Goal: Find specific page/section: Find specific page/section

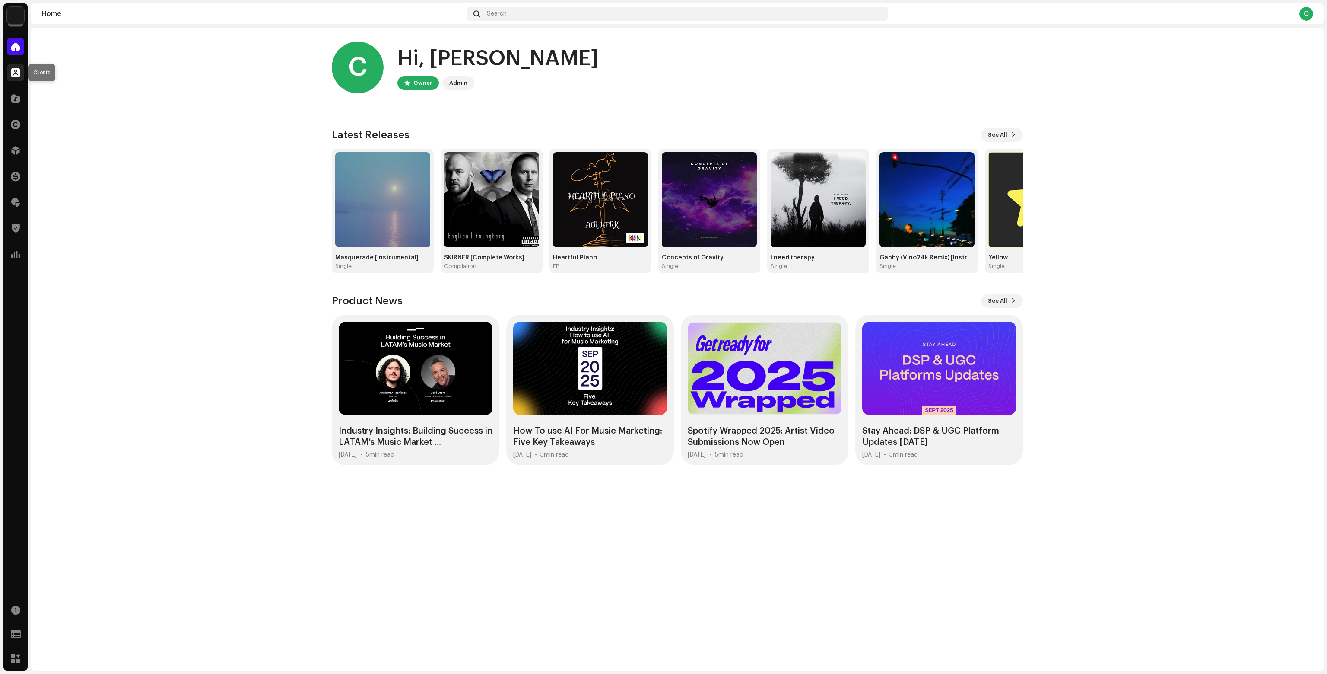
click at [19, 72] on span at bounding box center [15, 72] width 9 height 7
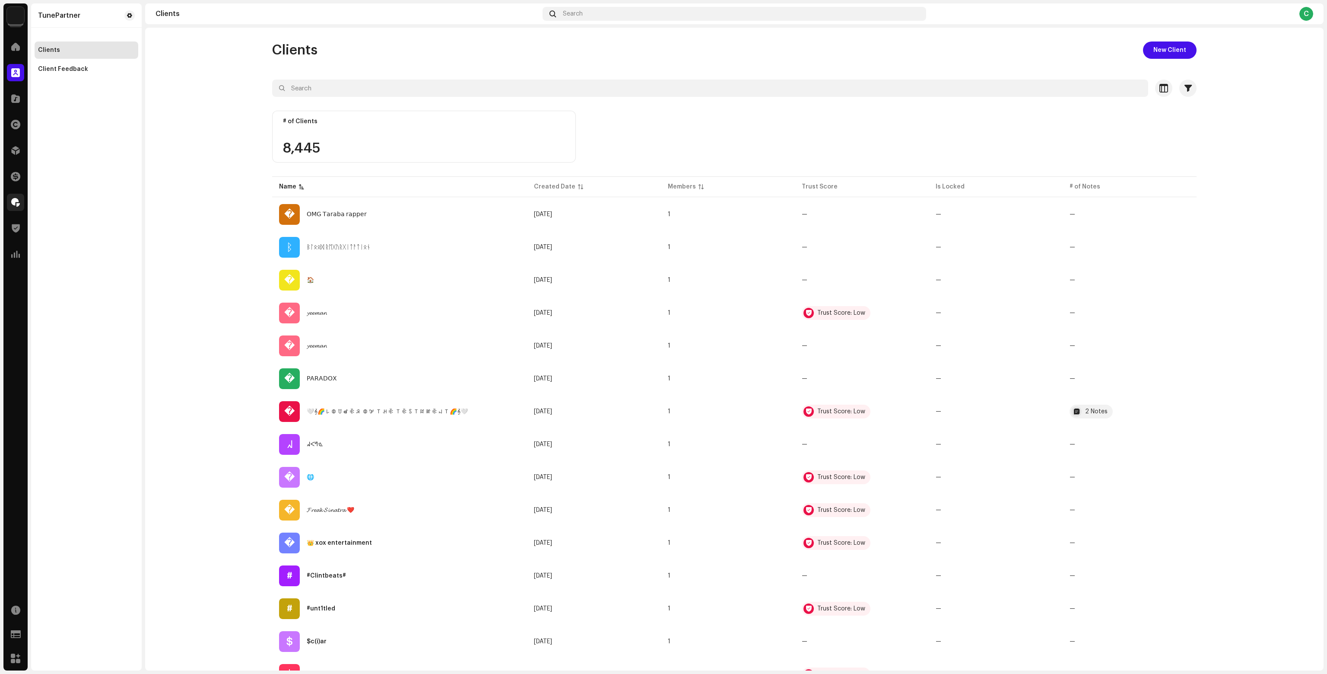
click at [10, 195] on div at bounding box center [15, 202] width 17 height 17
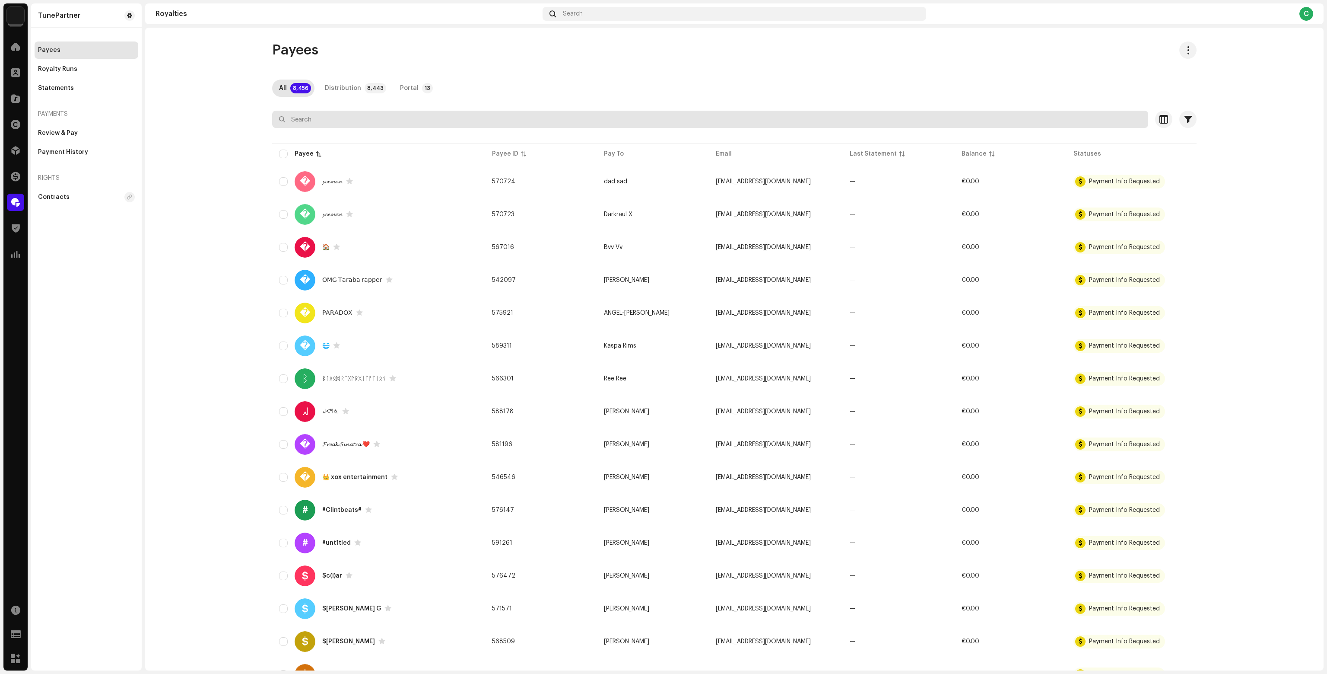
click at [442, 111] on input "text" at bounding box center [710, 119] width 876 height 17
paste input "deleted@perrequest.com"
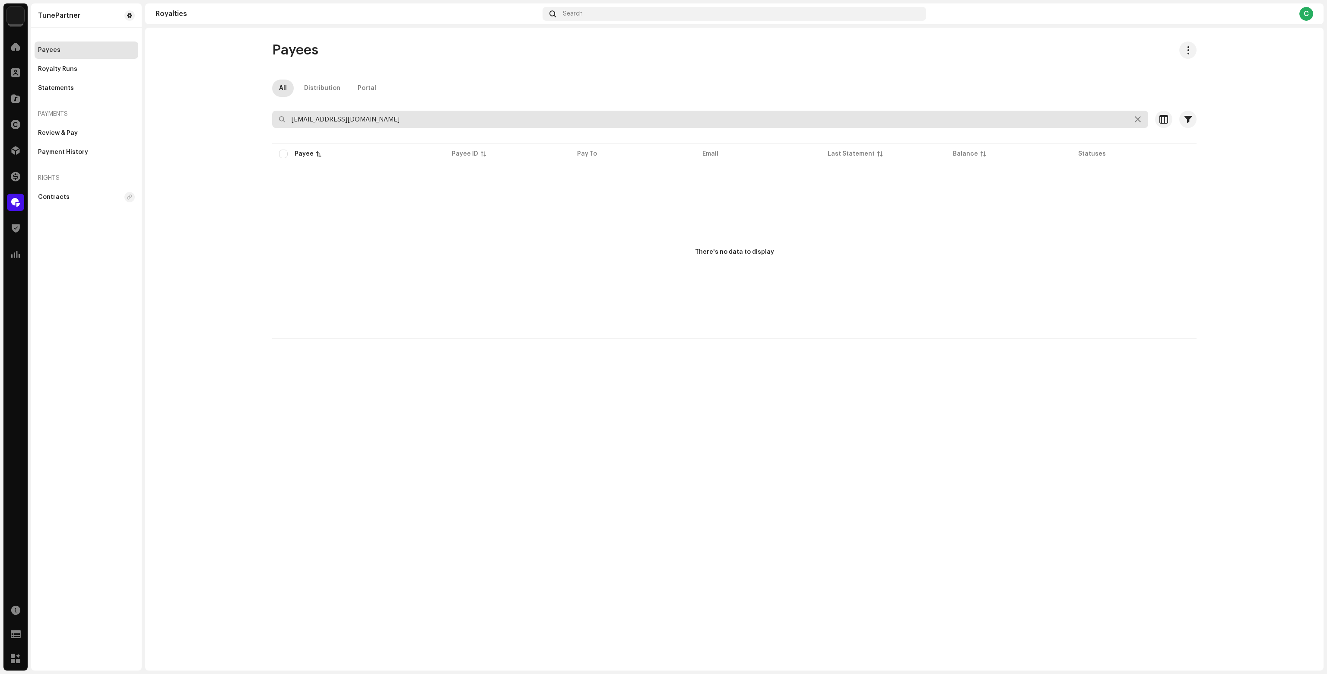
click at [391, 117] on input "deleted@perrequest.com" at bounding box center [710, 119] width 876 height 17
paste input "appoggitura8@gmail"
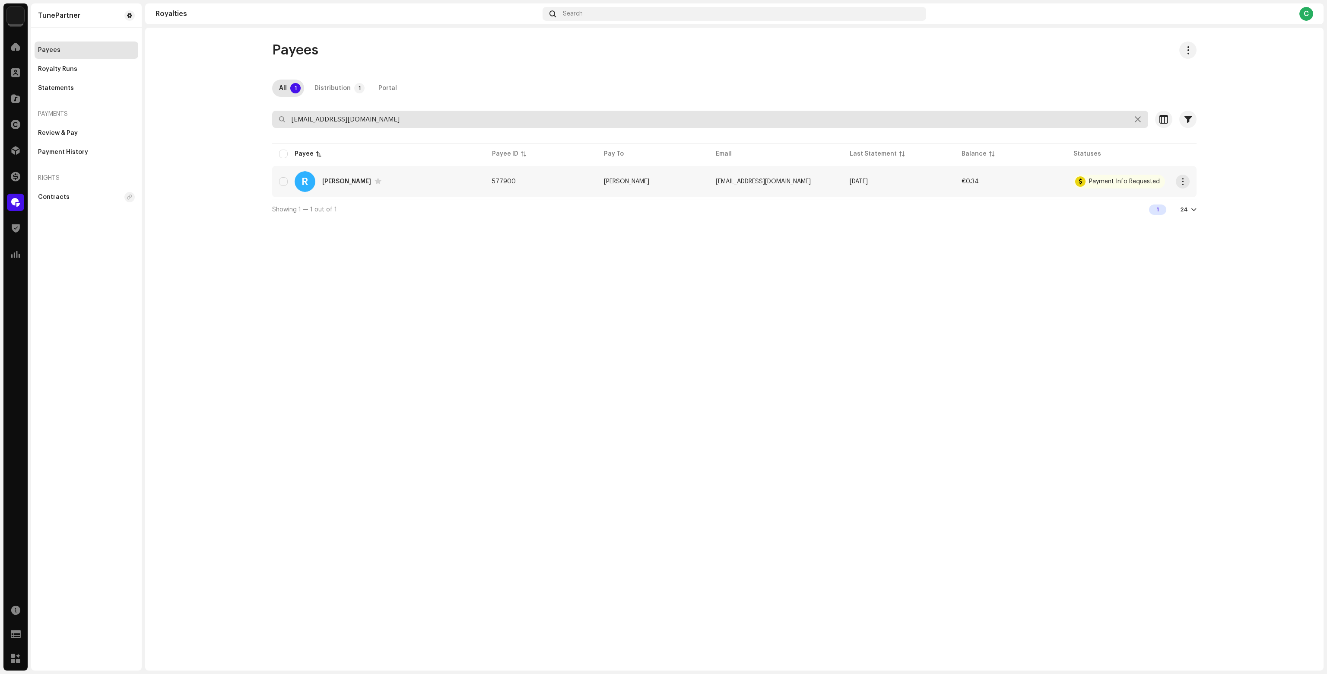
type input "appoggitura8@gmail.com"
click at [526, 180] on td "577900" at bounding box center [541, 181] width 112 height 31
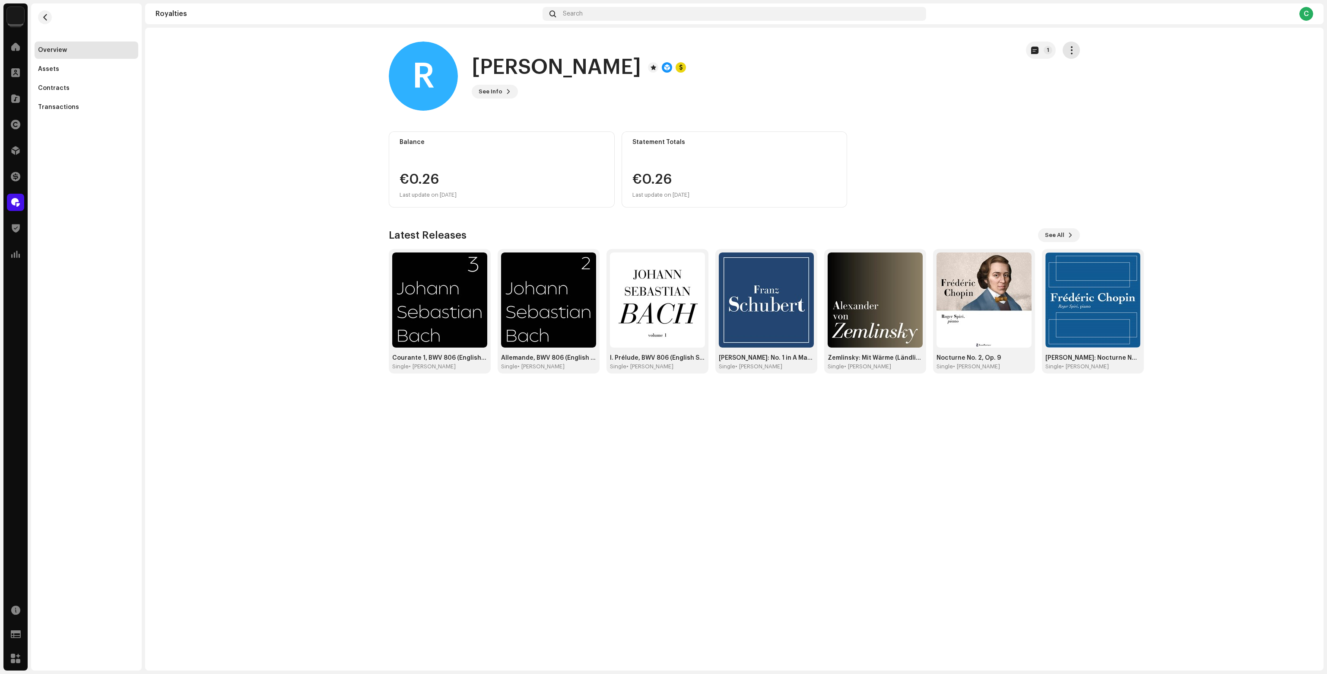
click at [1071, 48] on span "button" at bounding box center [1072, 50] width 8 height 7
click at [1033, 40] on royalties-payees-details-overview "R Roger Spiri 1 R Roger Spiri See Info 1 1 Balance €0.34 Last update on Oct 10,…" at bounding box center [734, 207] width 1179 height 359
click at [1033, 45] on button "1" at bounding box center [1041, 49] width 30 height 17
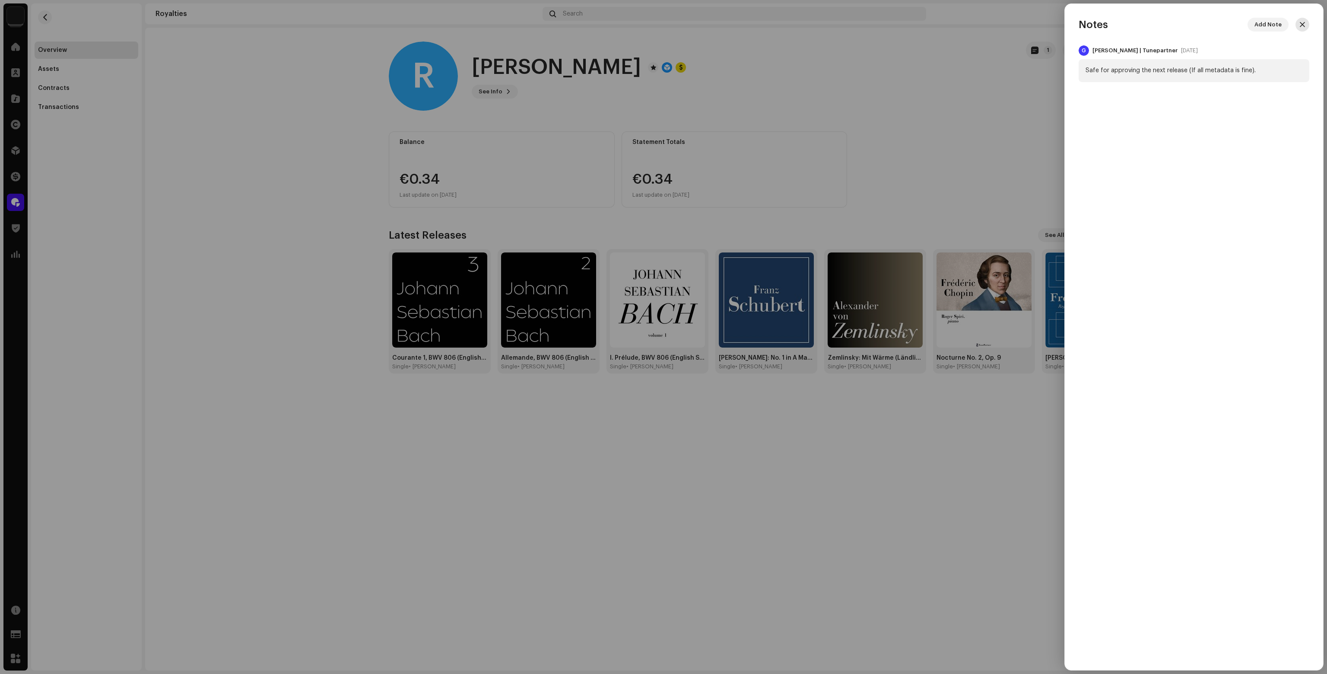
click at [1306, 20] on button "button" at bounding box center [1303, 25] width 14 height 14
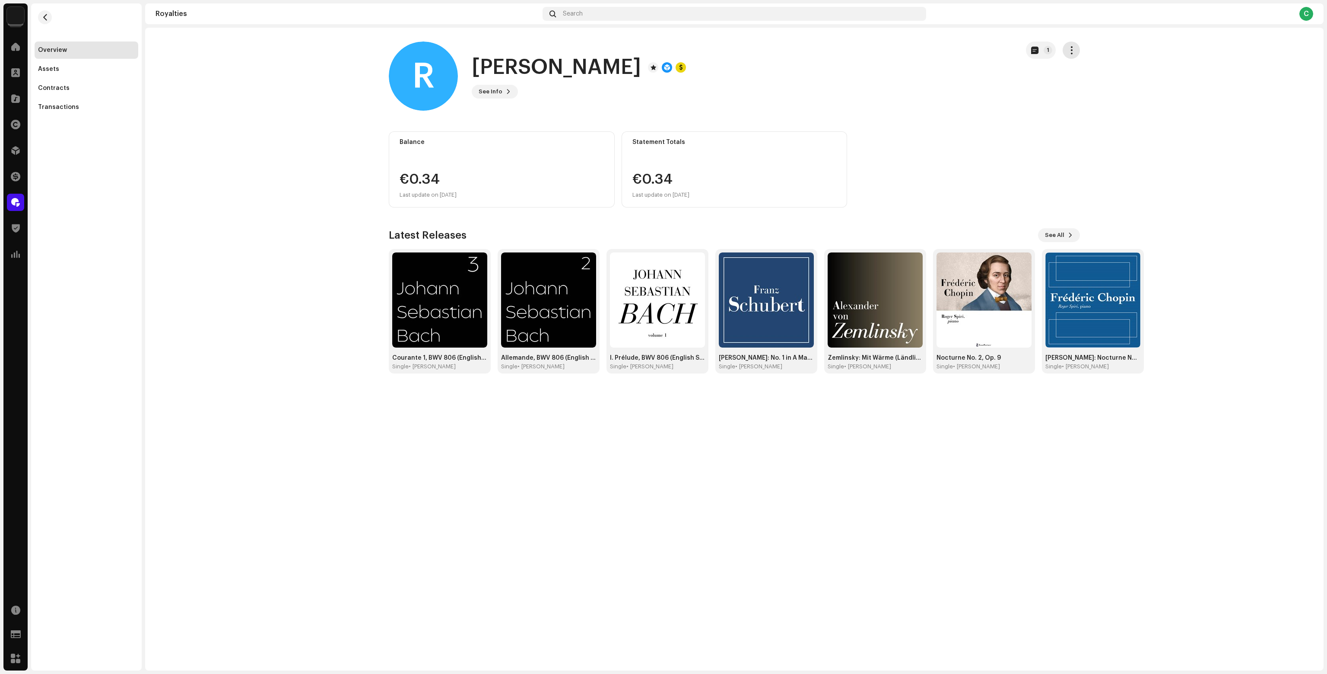
click at [1069, 53] on span "button" at bounding box center [1072, 50] width 8 height 7
